Goal: Information Seeking & Learning: Learn about a topic

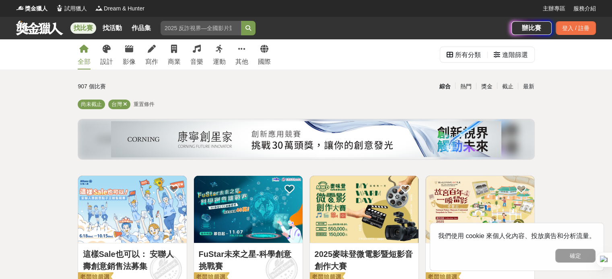
click at [109, 57] on div "設計" at bounding box center [106, 62] width 13 height 10
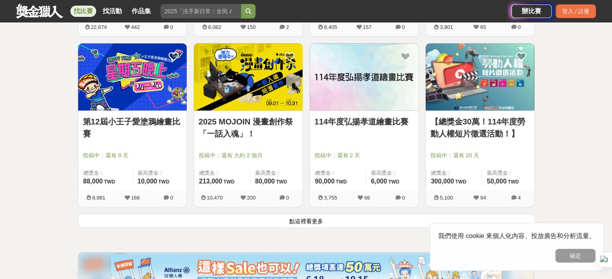
scroll to position [1045, 0]
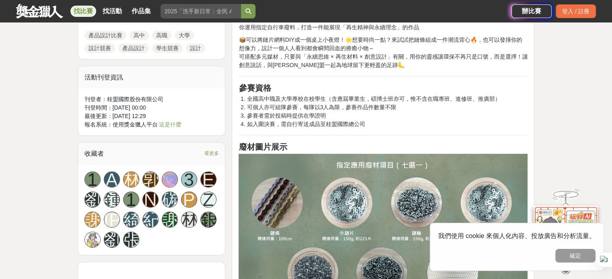
scroll to position [402, 0]
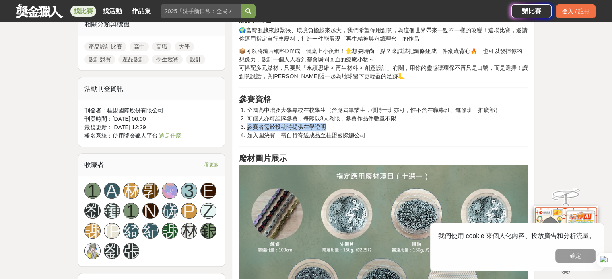
drag, startPoint x: 245, startPoint y: 123, endPoint x: 329, endPoint y: 125, distance: 84.0
click at [329, 125] on li "參賽者需於投稿時提供在學證明" at bounding box center [386, 127] width 281 height 8
click at [350, 87] on hr at bounding box center [382, 88] width 289 height 2
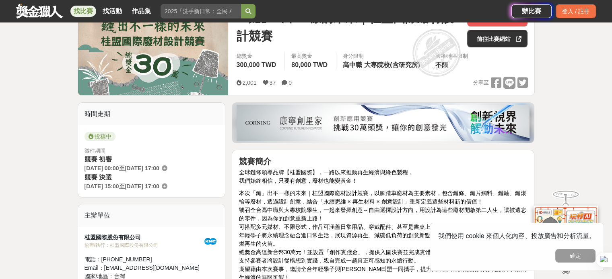
scroll to position [80, 0]
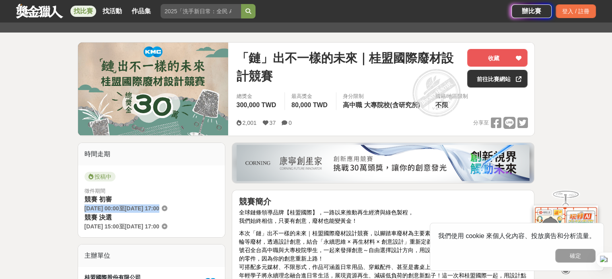
drag, startPoint x: 83, startPoint y: 206, endPoint x: 194, endPoint y: 206, distance: 111.0
click at [194, 206] on div "投稿中 徵件期間 競賽 初審 2025-09-01 00:00 至 2025-11-18 17:00 競賽 決選 2025-12-12 15:00 至 202…" at bounding box center [151, 202] width 147 height 72
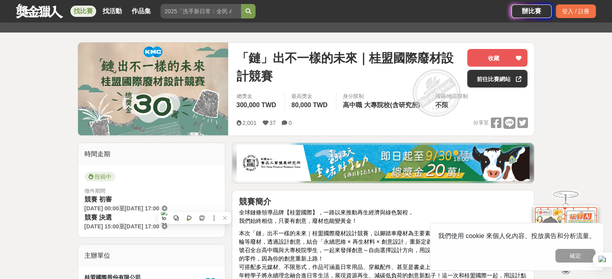
click at [205, 181] on div "投稿中" at bounding box center [151, 178] width 134 height 13
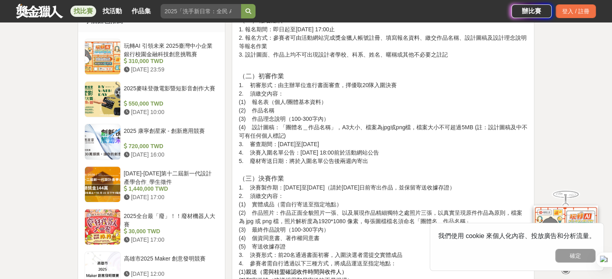
scroll to position [885, 0]
